Goal: Answer question/provide support: Answer question/provide support

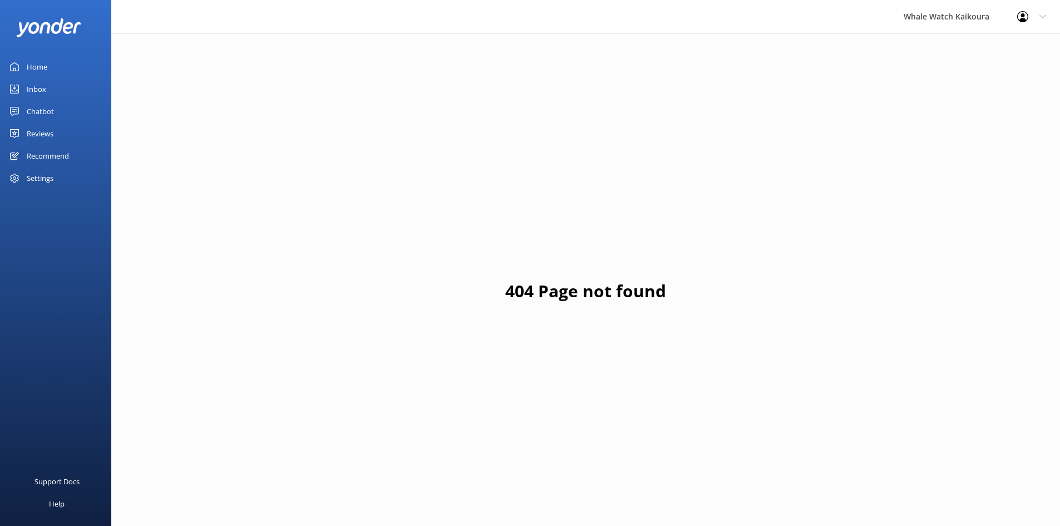
click at [51, 87] on link "Inbox" at bounding box center [55, 89] width 111 height 22
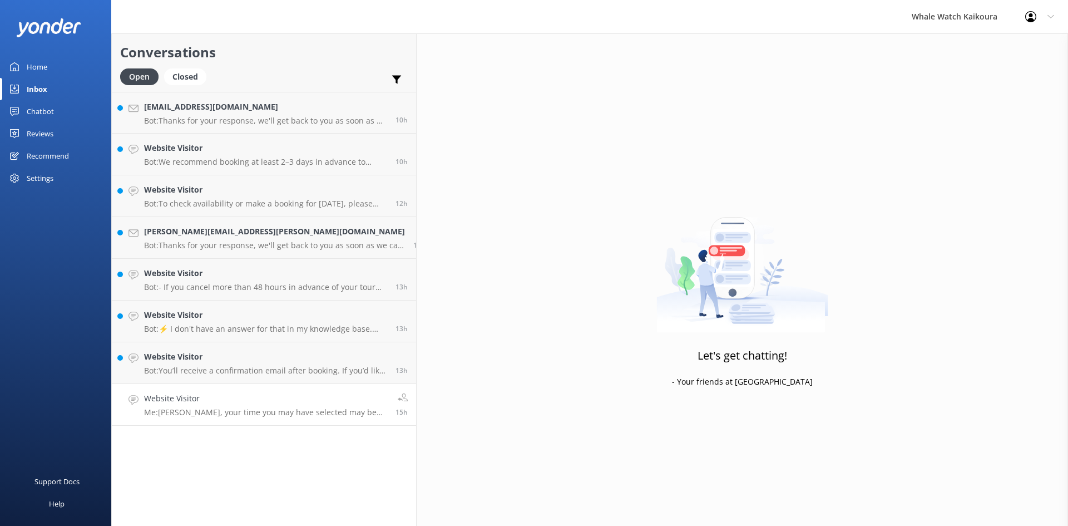
click at [250, 396] on h4 "Website Visitor" at bounding box center [265, 398] width 243 height 12
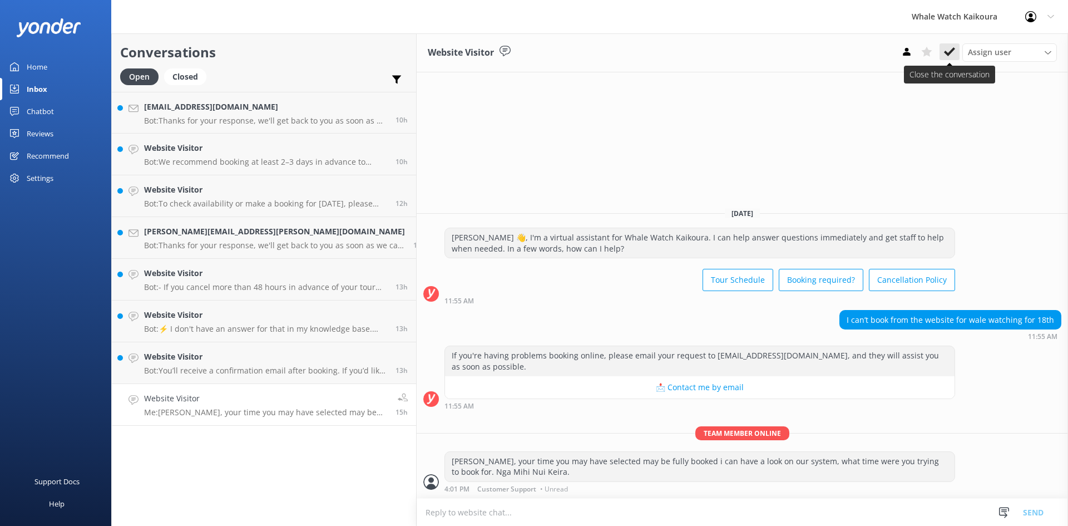
click at [950, 53] on use at bounding box center [949, 51] width 11 height 9
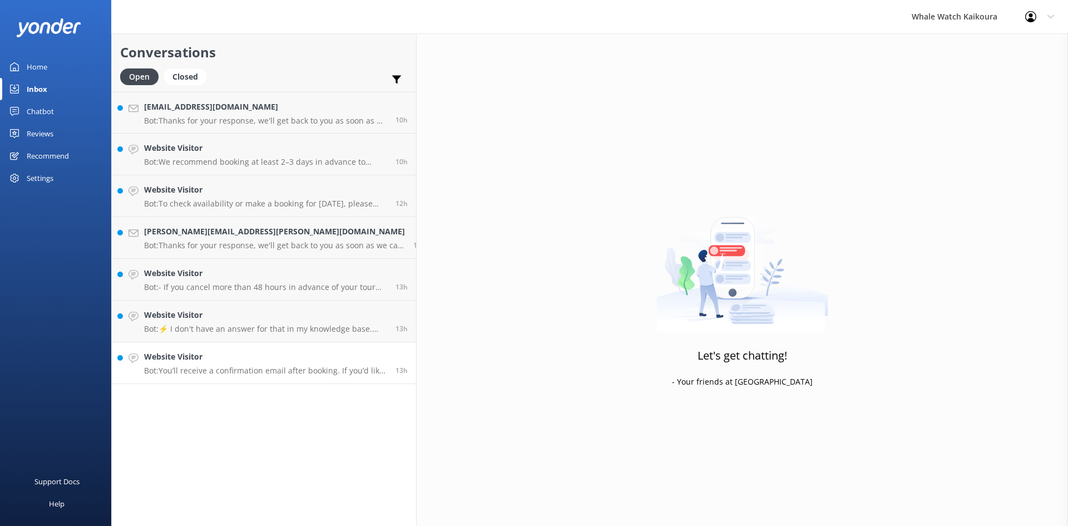
click at [213, 366] on p "Bot: You’ll receive a confirmation email after booking. If you’d like to reconf…" at bounding box center [265, 371] width 243 height 10
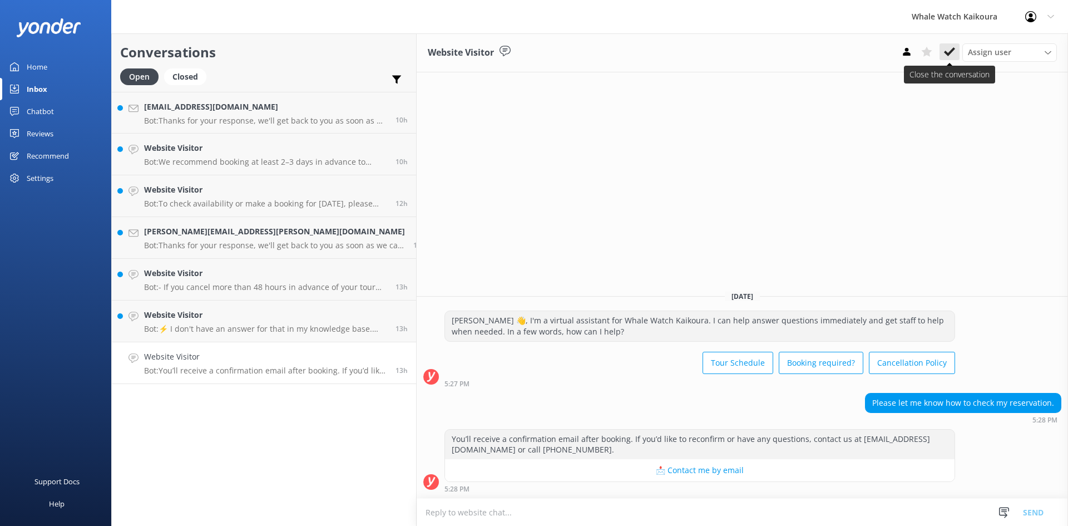
click at [943, 56] on button at bounding box center [950, 51] width 20 height 17
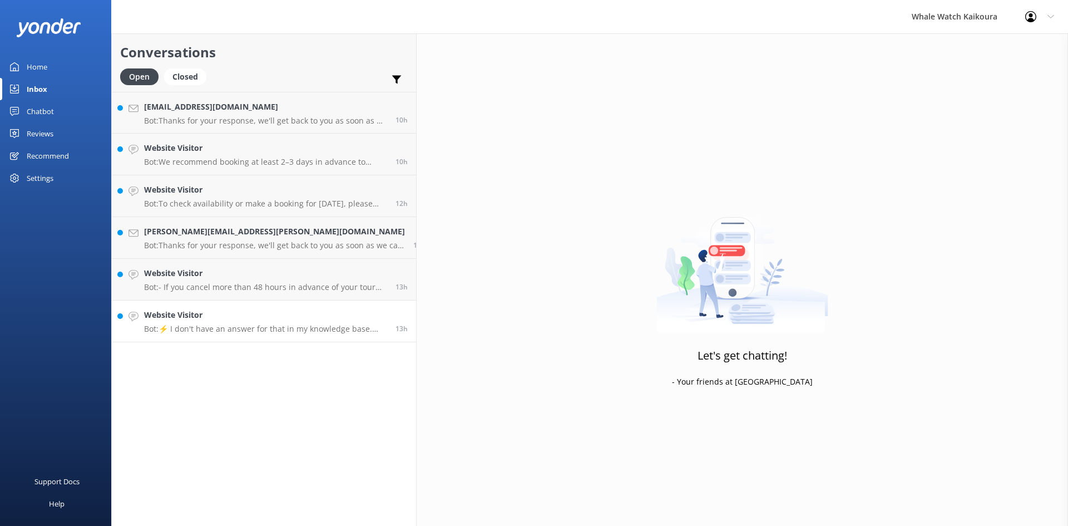
click at [223, 323] on div "Website Visitor Bot: ⚡ I don't have an answer for that in my knowledge base. Pl…" at bounding box center [265, 321] width 243 height 24
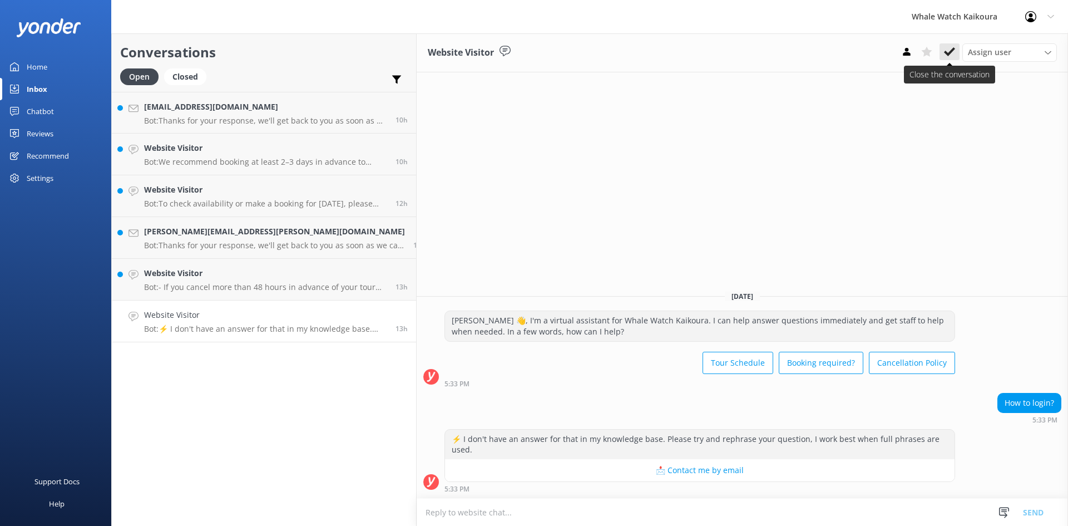
click at [946, 55] on icon at bounding box center [949, 51] width 11 height 11
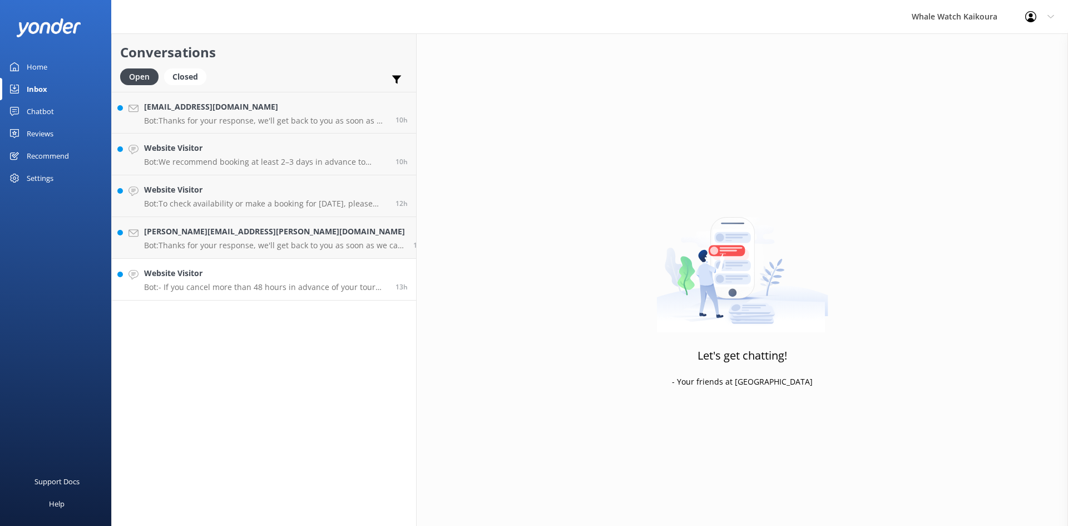
click at [230, 279] on h4 "Website Visitor" at bounding box center [265, 273] width 243 height 12
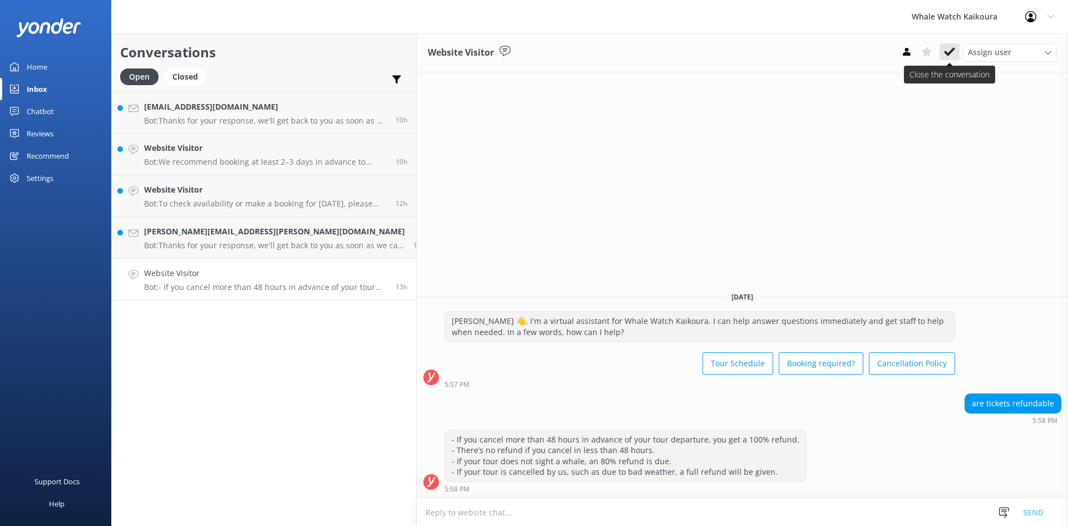
click at [949, 50] on icon at bounding box center [949, 51] width 11 height 11
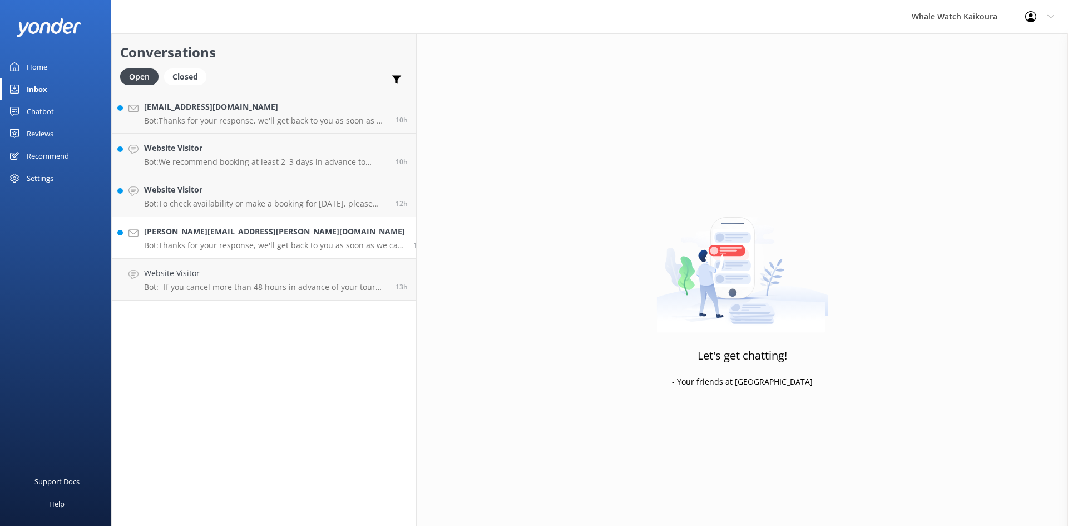
click at [269, 226] on h4 "[PERSON_NAME][EMAIL_ADDRESS][PERSON_NAME][DOMAIN_NAME]" at bounding box center [274, 231] width 261 height 12
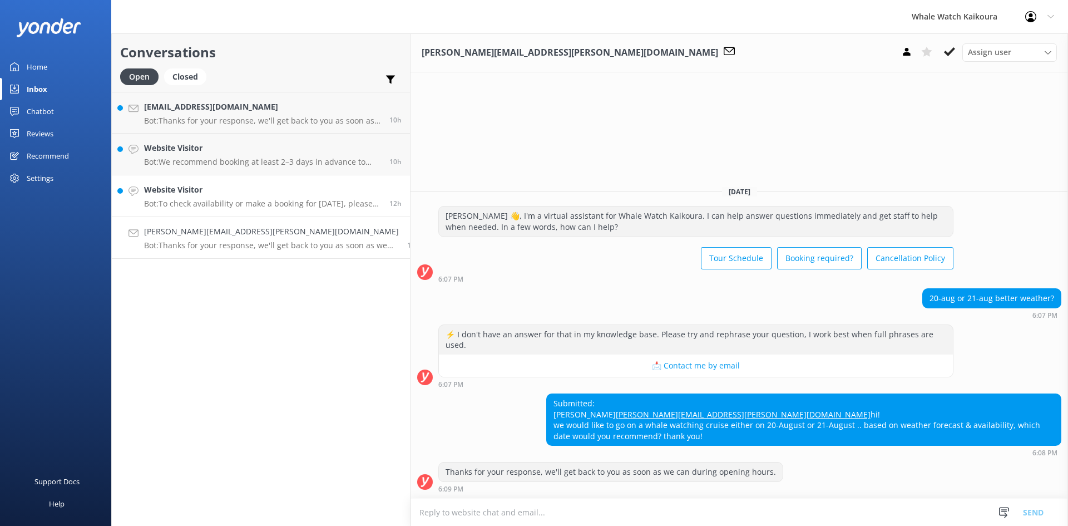
click at [179, 181] on link "Website Visitor Bot: To check availability or make a booking for [DATE], please…" at bounding box center [261, 196] width 298 height 42
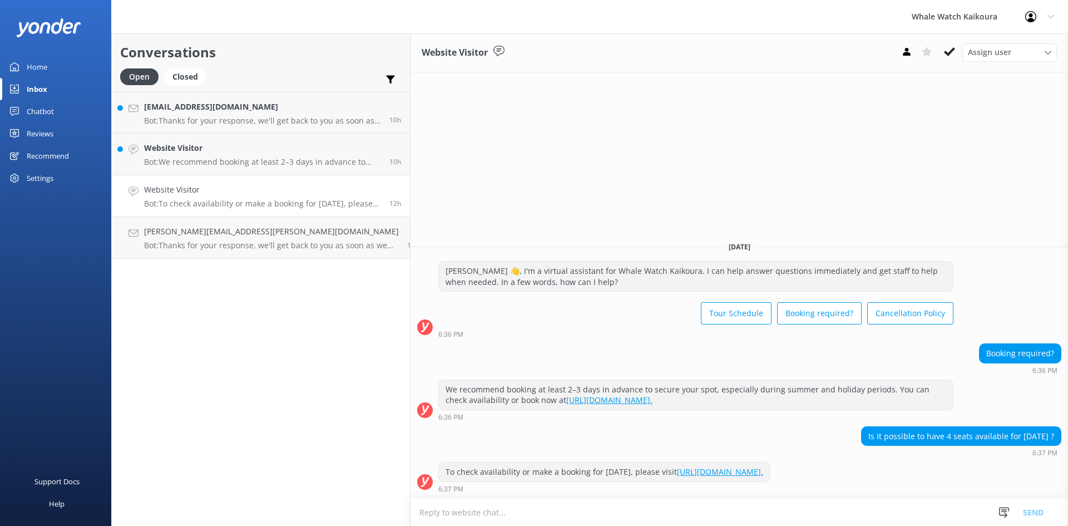
click at [648, 506] on textarea at bounding box center [740, 512] width 658 height 27
click at [954, 51] on icon at bounding box center [949, 51] width 11 height 11
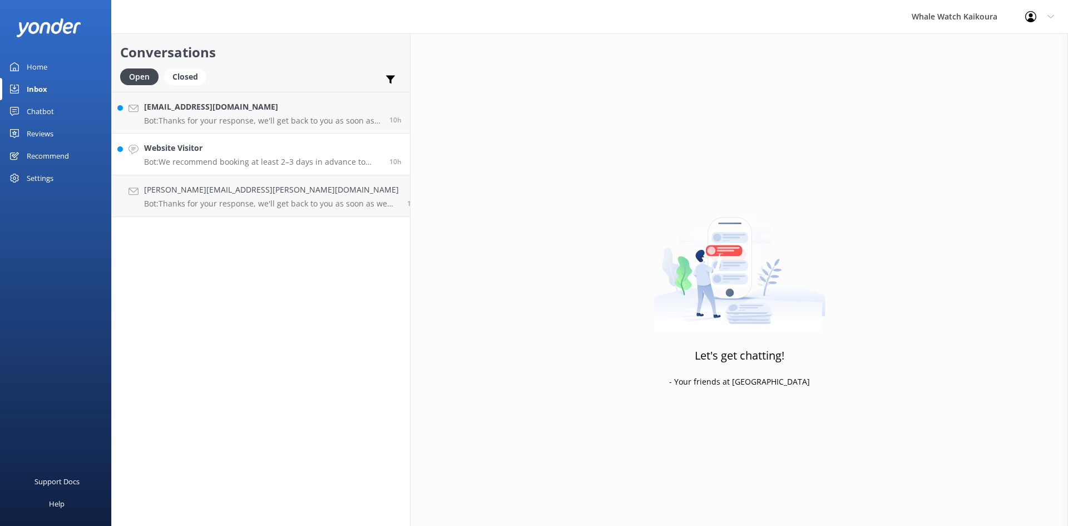
click at [206, 157] on p "Bot: We recommend booking at least 2–3 days in advance to secure your spot, esp…" at bounding box center [262, 162] width 237 height 10
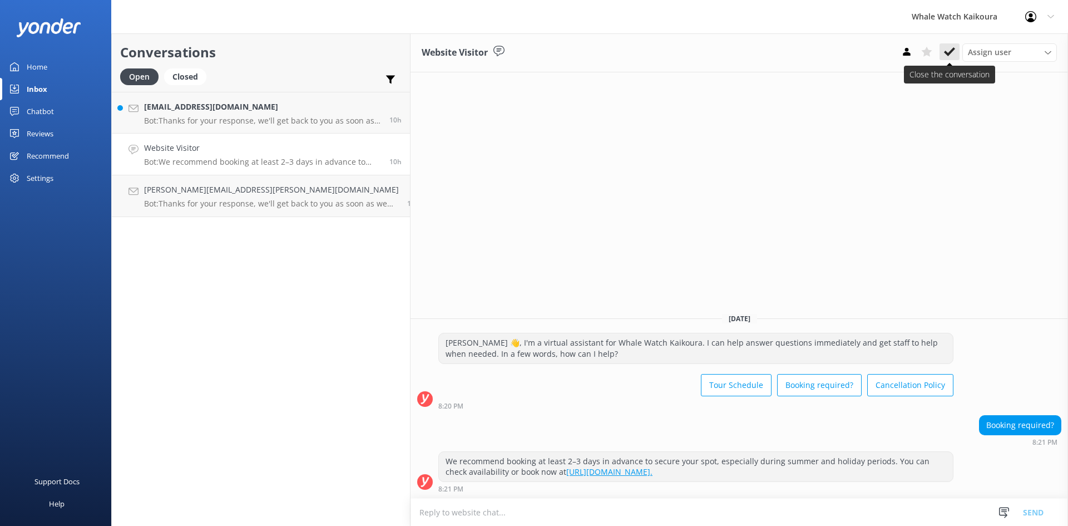
click at [950, 56] on icon at bounding box center [949, 51] width 11 height 11
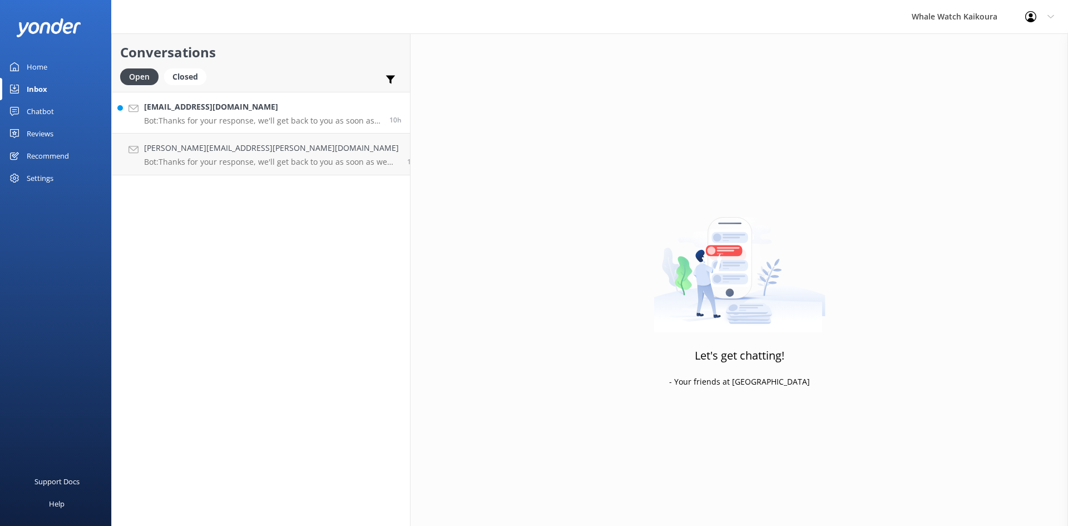
click at [177, 107] on h4 "[EMAIL_ADDRESS][DOMAIN_NAME]" at bounding box center [262, 107] width 237 height 12
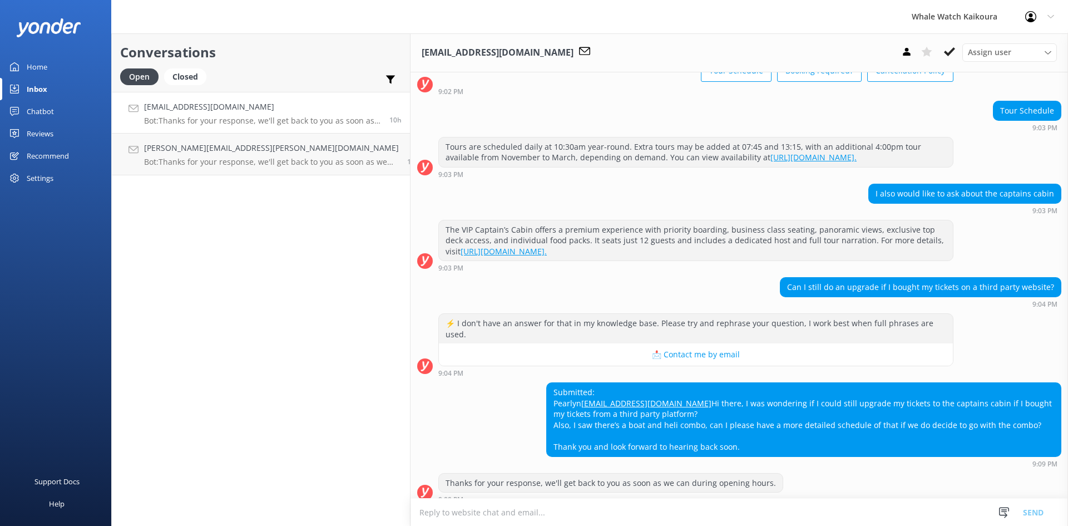
scroll to position [93, 0]
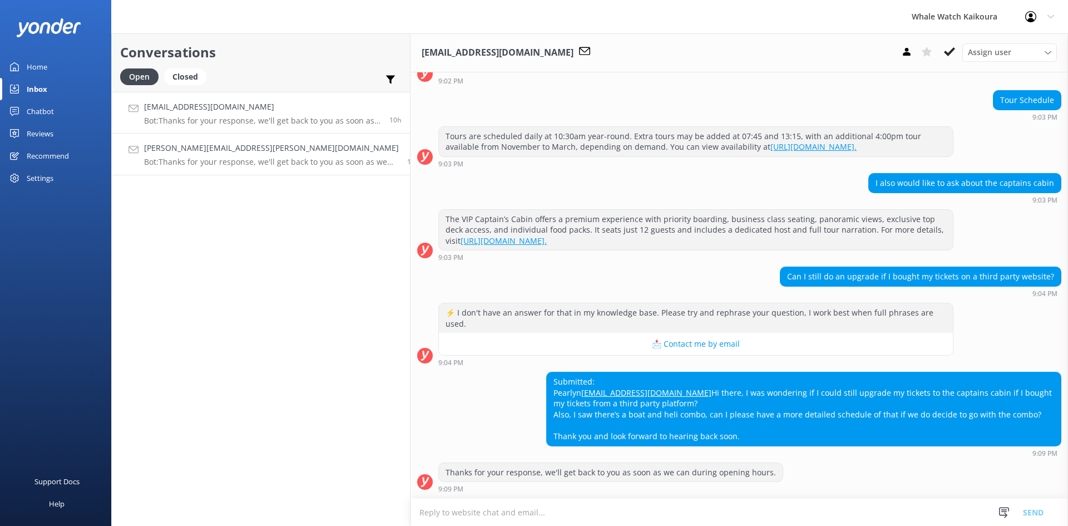
click at [189, 162] on p "Bot: Thanks for your response, we'll get back to you as soon as we can during o…" at bounding box center [271, 162] width 255 height 10
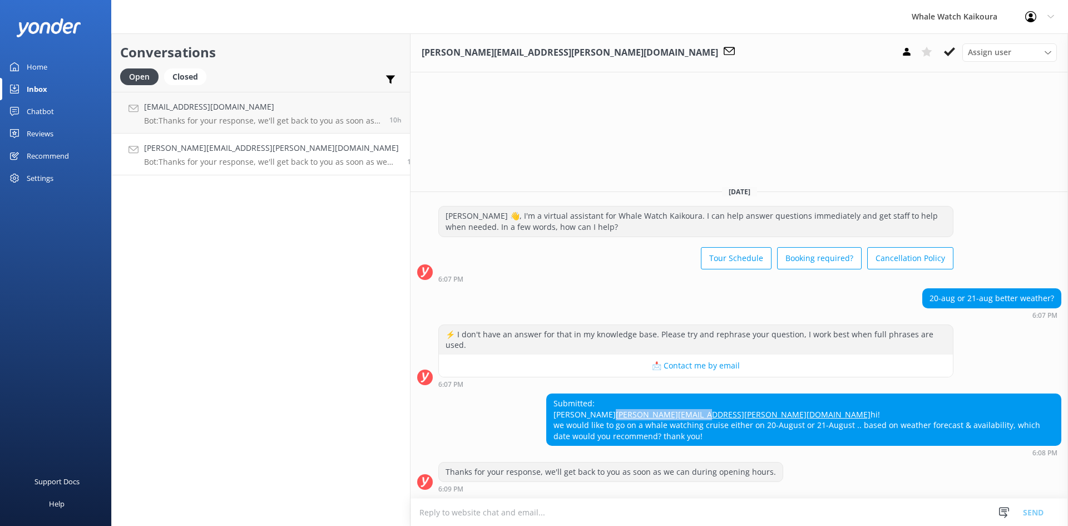
drag, startPoint x: 588, startPoint y: 401, endPoint x: 493, endPoint y: 403, distance: 94.6
click at [547, 403] on div "Submitted: damian [EMAIL_ADDRESS][PERSON_NAME][DOMAIN_NAME] hi! we would like t…" at bounding box center [804, 419] width 514 height 51
copy link "[PERSON_NAME][EMAIL_ADDRESS][PERSON_NAME][DOMAIN_NAME]"
click at [822, 461] on div "Submitted: damian [EMAIL_ADDRESS][PERSON_NAME][DOMAIN_NAME] hi! we would like t…" at bounding box center [740, 427] width 658 height 68
click at [954, 55] on icon at bounding box center [949, 51] width 11 height 11
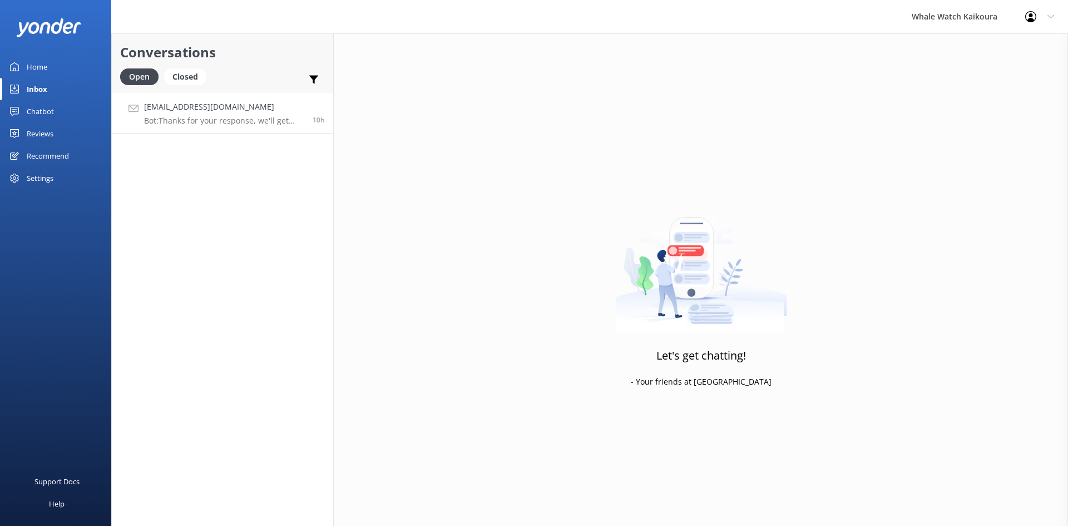
click at [227, 114] on div "[EMAIL_ADDRESS][DOMAIN_NAME] Bot: Thanks for your response, we'll get back to y…" at bounding box center [224, 113] width 160 height 24
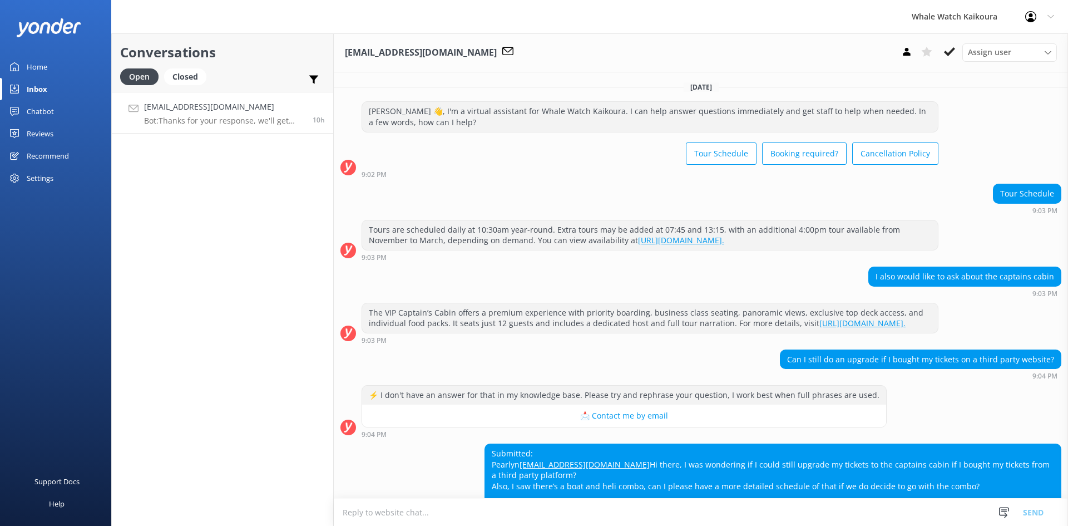
scroll to position [93, 0]
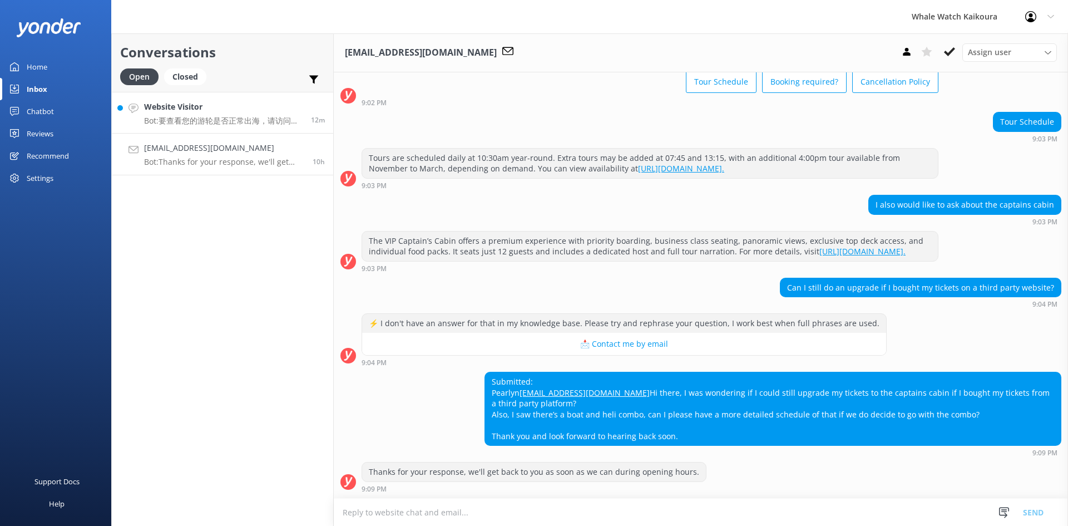
click at [217, 113] on h4 "Website Visitor" at bounding box center [223, 107] width 159 height 12
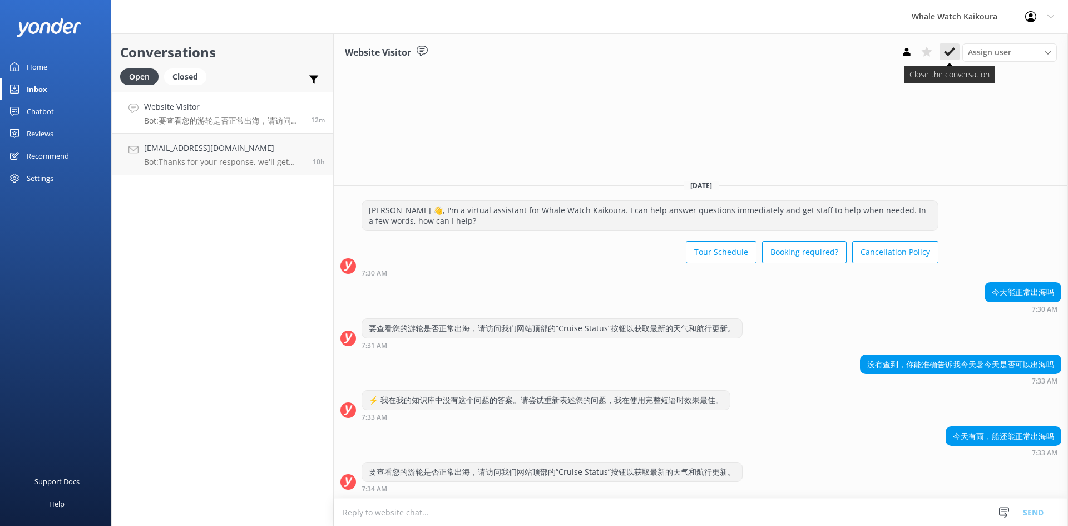
click at [946, 52] on use at bounding box center [949, 51] width 11 height 9
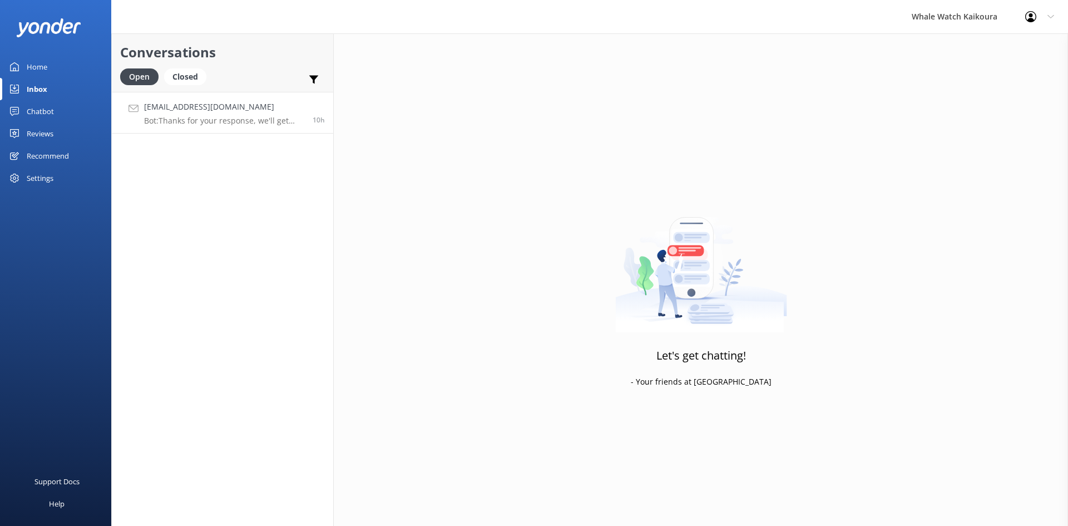
click at [281, 125] on p "Bot: Thanks for your response, we'll get back to you as soon as we can during o…" at bounding box center [224, 121] width 160 height 10
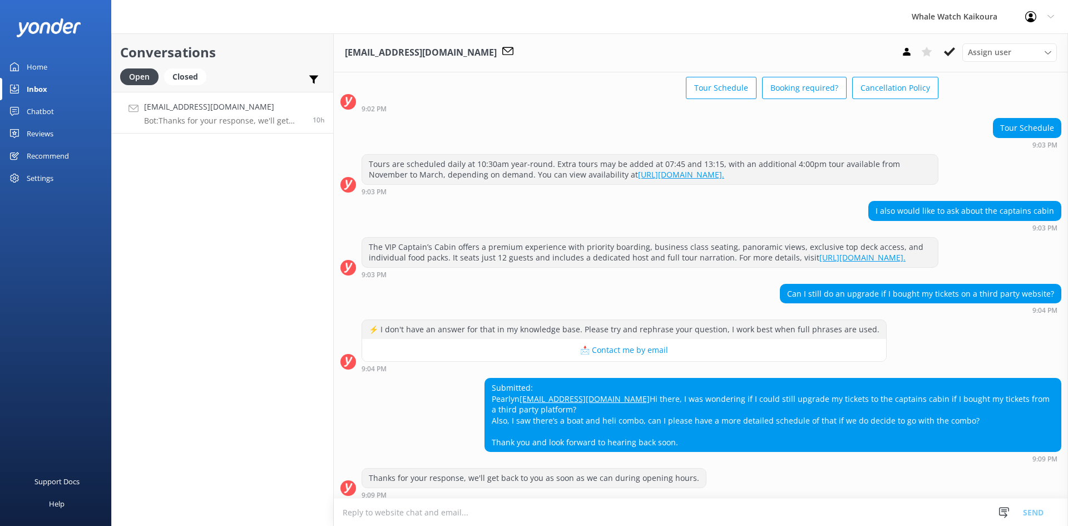
scroll to position [93, 0]
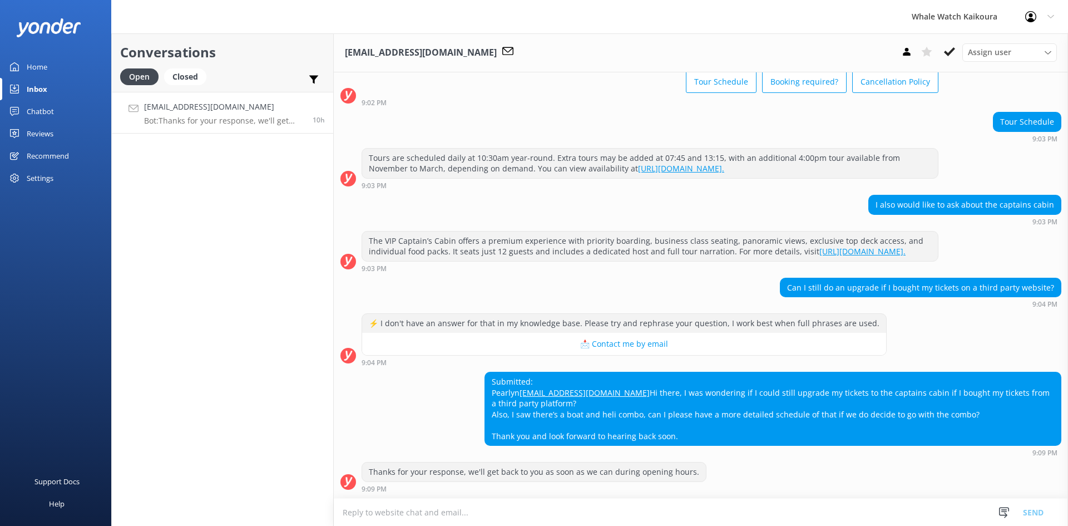
drag, startPoint x: 673, startPoint y: 386, endPoint x: 701, endPoint y: 393, distance: 28.6
click at [664, 391] on div "Submitted: [PERSON_NAME] [PERSON_NAME][EMAIL_ADDRESS][DOMAIN_NAME] Hi there, I …" at bounding box center [773, 408] width 576 height 73
copy div "[EMAIL_ADDRESS][DOMAIN_NAME]"
click at [541, 415] on div "Submitted: [PERSON_NAME] [PERSON_NAME][EMAIL_ADDRESS][DOMAIN_NAME] Hi there, I …" at bounding box center [701, 414] width 734 height 85
click at [956, 53] on button at bounding box center [950, 51] width 20 height 17
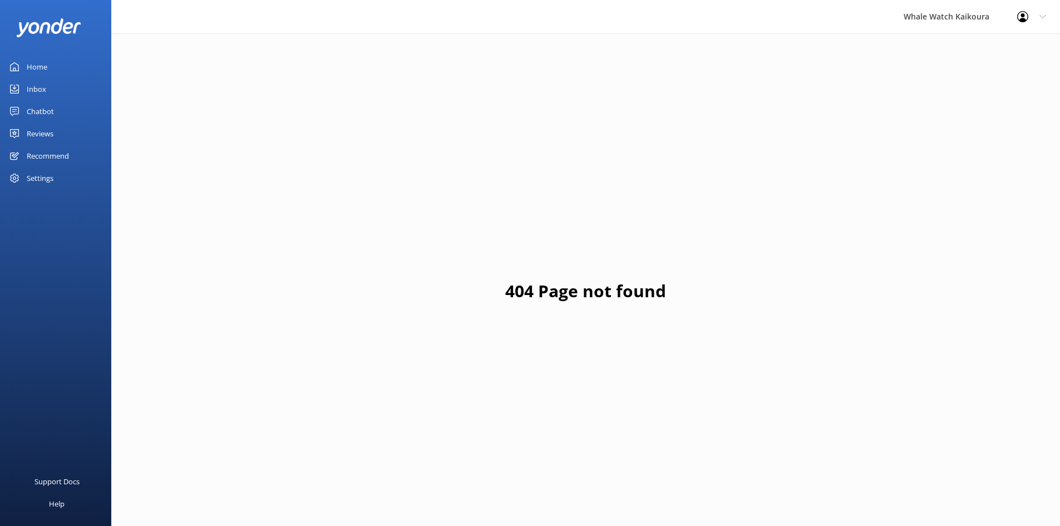
click at [60, 81] on link "Inbox" at bounding box center [55, 89] width 111 height 22
